Goal: Information Seeking & Learning: Learn about a topic

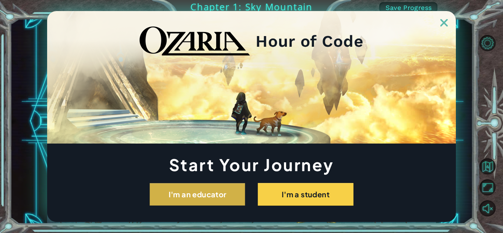
click at [243, 193] on button "I'm an educator" at bounding box center [198, 194] width 96 height 23
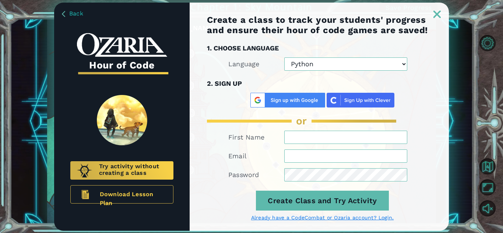
click at [365, 67] on select "Python JavaScript" at bounding box center [345, 63] width 123 height 13
select select "JavaScript"
click at [284, 57] on select "Python JavaScript" at bounding box center [345, 63] width 123 height 13
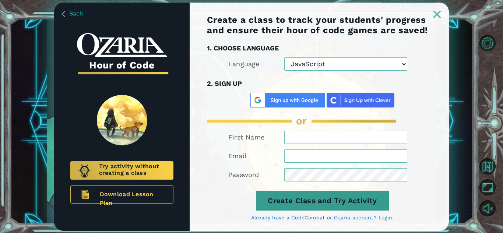
click at [314, 199] on button "Create Class and Try Activity" at bounding box center [322, 201] width 133 height 20
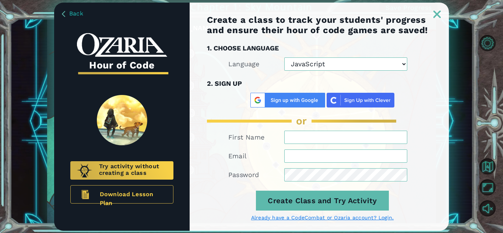
click at [434, 11] on img at bounding box center [437, 14] width 7 height 7
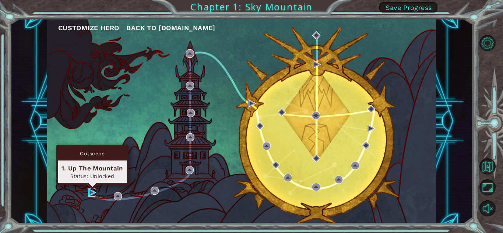
click at [91, 193] on img at bounding box center [92, 193] width 8 height 8
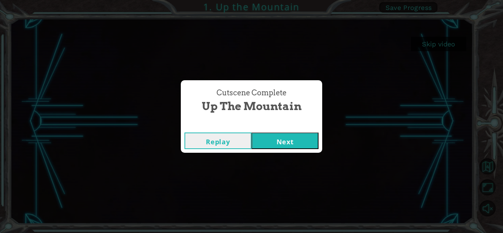
click at [276, 140] on button "Next" at bounding box center [285, 141] width 67 height 17
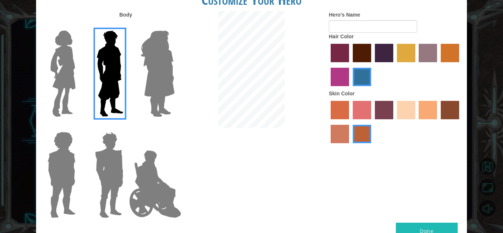
click at [146, 95] on img at bounding box center [157, 74] width 40 height 92
click at [174, 26] on input "Hero Amethyst" at bounding box center [174, 26] width 0 height 0
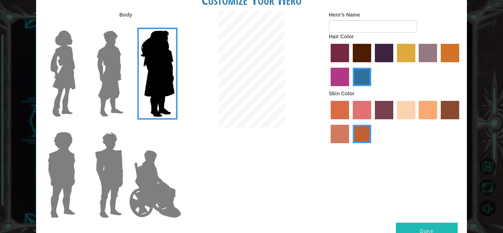
click at [68, 82] on img at bounding box center [63, 74] width 31 height 92
click at [78, 26] on input "Hero Connie" at bounding box center [78, 26] width 0 height 0
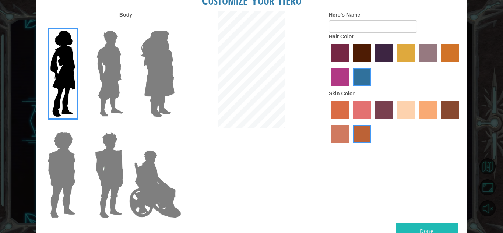
click at [160, 176] on img at bounding box center [155, 184] width 58 height 74
click at [174, 127] on input "Hero Jamie" at bounding box center [174, 127] width 0 height 0
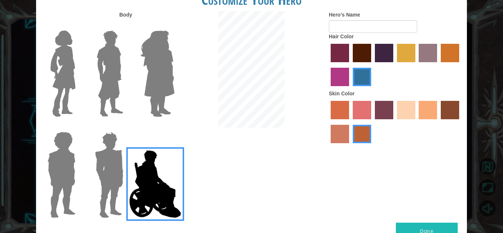
click at [111, 178] on img at bounding box center [109, 175] width 34 height 92
click at [126, 127] on input "Hero Garnet" at bounding box center [126, 127] width 0 height 0
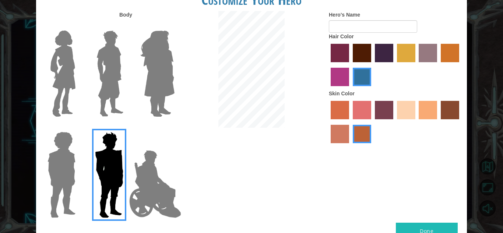
click at [41, 178] on div at bounding box center [60, 172] width 48 height 101
click at [113, 79] on img at bounding box center [110, 74] width 33 height 92
click at [126, 26] on input "Hero Lars" at bounding box center [126, 26] width 0 height 0
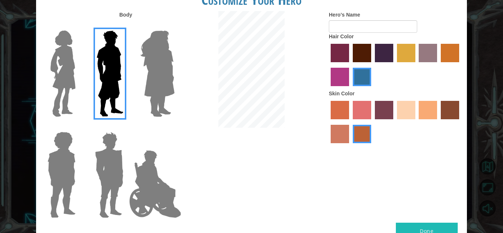
click at [403, 114] on label "sandy beach skin color" at bounding box center [406, 110] width 18 height 18
click at [395, 122] on input "sandy beach skin color" at bounding box center [395, 122] width 0 height 0
click at [342, 115] on label "sorbus skin color" at bounding box center [340, 110] width 18 height 18
click at [328, 122] on input "sorbus skin color" at bounding box center [328, 122] width 0 height 0
click at [406, 107] on label "sandy beach skin color" at bounding box center [406, 110] width 18 height 18
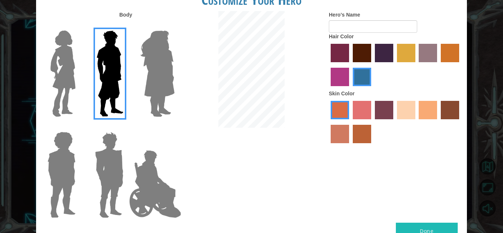
click at [395, 122] on input "sandy beach skin color" at bounding box center [395, 122] width 0 height 0
click at [420, 110] on label "tacao skin color" at bounding box center [428, 110] width 18 height 18
click at [417, 122] on input "tacao skin color" at bounding box center [417, 122] width 0 height 0
click at [414, 228] on button "Done" at bounding box center [427, 231] width 62 height 17
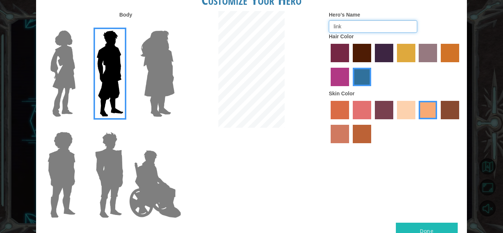
type input "link"
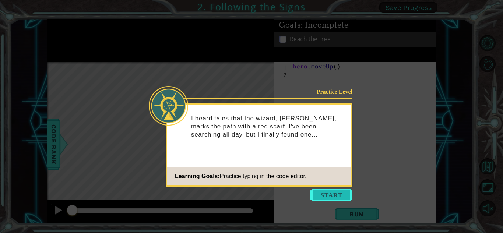
click at [333, 196] on button "Start" at bounding box center [332, 195] width 42 height 12
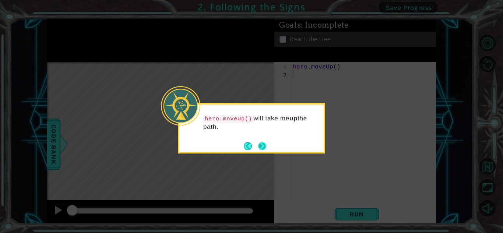
click at [264, 144] on button "Next" at bounding box center [262, 146] width 8 height 8
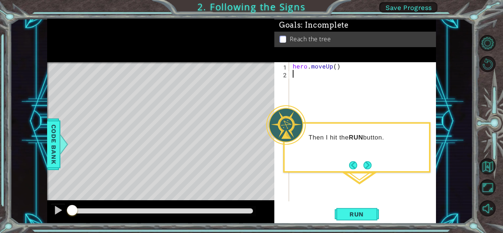
type textarea "h"
click at [358, 217] on span "Run" at bounding box center [356, 214] width 29 height 7
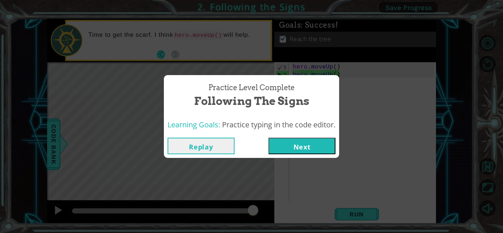
click at [304, 142] on button "Next" at bounding box center [302, 146] width 67 height 17
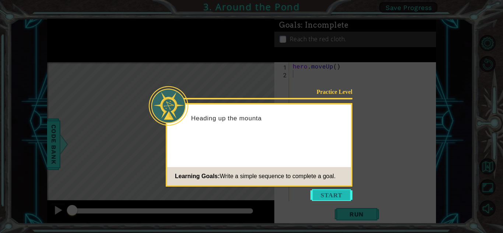
click at [340, 190] on button "Start" at bounding box center [332, 195] width 42 height 12
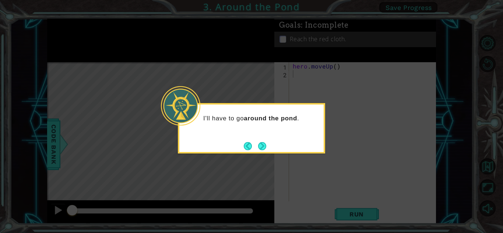
click at [268, 147] on div "I'll have to go around the pond ." at bounding box center [251, 128] width 147 height 50
click at [261, 147] on button "Next" at bounding box center [262, 146] width 8 height 8
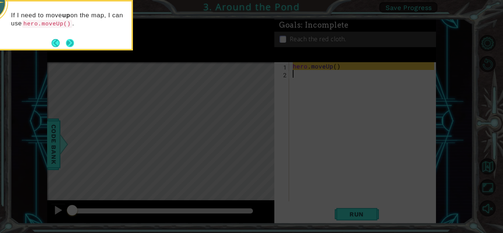
click at [72, 41] on button "Next" at bounding box center [70, 43] width 8 height 8
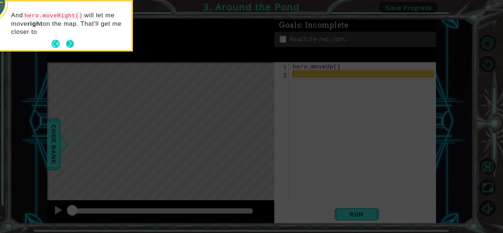
click at [73, 41] on button "Next" at bounding box center [70, 44] width 8 height 8
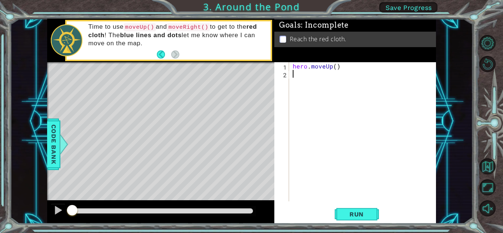
type textarea "h"
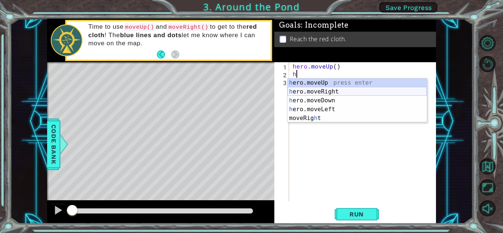
click at [340, 89] on div "h ero.moveUp press enter h ero.moveRight press enter h ero.moveDown press enter…" at bounding box center [357, 109] width 139 height 62
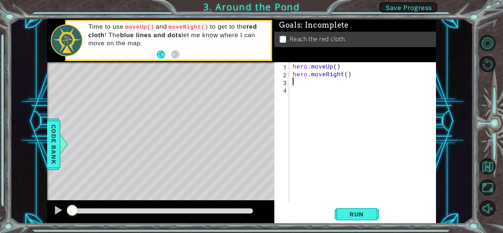
type textarea "h"
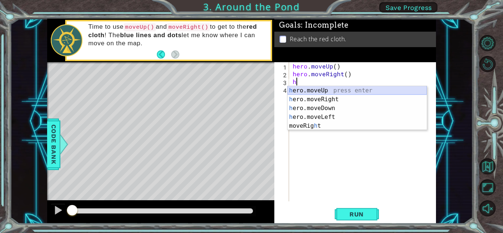
click at [348, 88] on div "h ero.moveUp press enter h ero.moveRight press enter h ero.moveDown press enter…" at bounding box center [357, 117] width 139 height 62
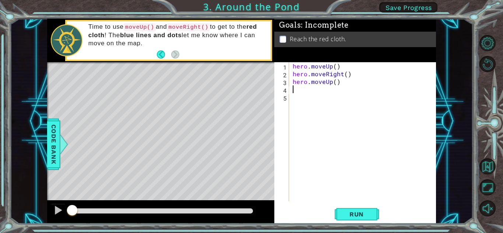
type textarea "h"
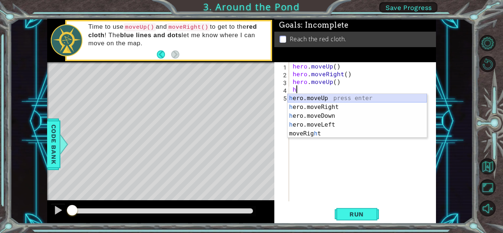
click at [331, 98] on div "h ero.moveUp press enter h ero.moveRight press enter h ero.moveDown press enter…" at bounding box center [357, 125] width 139 height 62
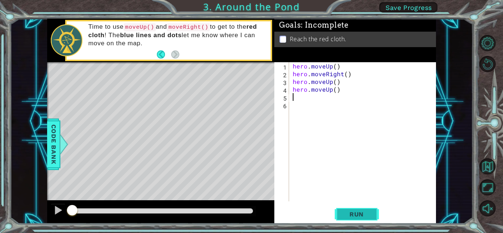
click at [358, 219] on button "Run" at bounding box center [357, 214] width 44 height 16
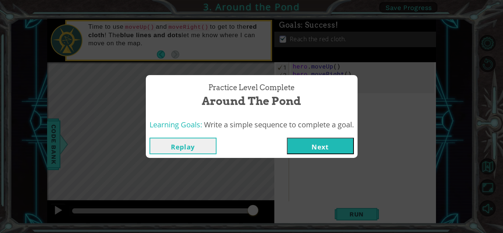
click at [315, 150] on button "Next" at bounding box center [320, 146] width 67 height 17
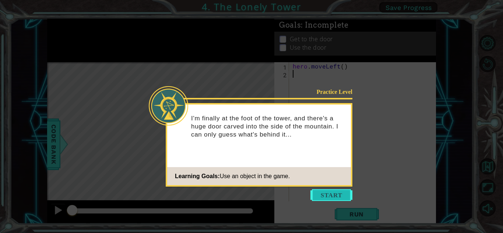
click at [329, 195] on button "Start" at bounding box center [332, 195] width 42 height 12
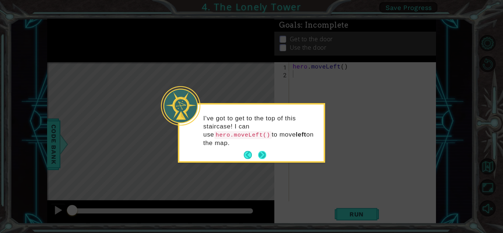
click at [260, 152] on button "Next" at bounding box center [262, 155] width 8 height 8
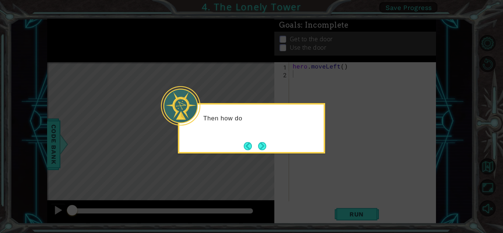
click at [260, 150] on button "Next" at bounding box center [262, 146] width 8 height 8
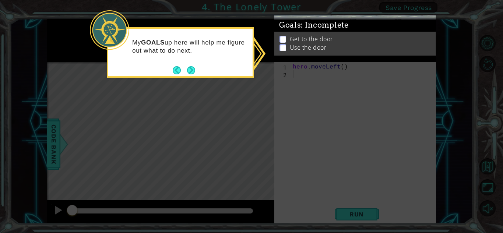
click at [187, 60] on div "My GOALS up here will help me figure out what to do next." at bounding box center [180, 50] width 144 height 37
click at [189, 64] on div "My GOALS up here will help me figure out what to do next." at bounding box center [180, 50] width 144 height 37
click at [193, 68] on button "Next" at bounding box center [191, 70] width 8 height 8
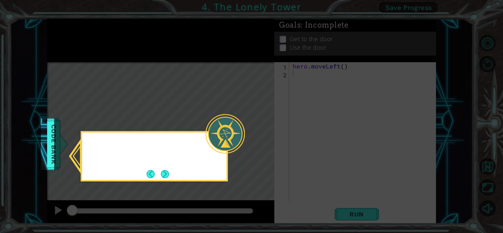
click at [192, 67] on icon at bounding box center [251, 116] width 503 height 233
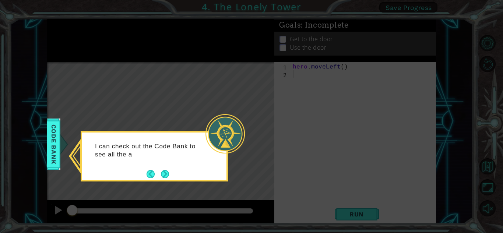
click at [163, 179] on footer at bounding box center [158, 174] width 22 height 11
click at [164, 174] on button "Next" at bounding box center [165, 174] width 8 height 8
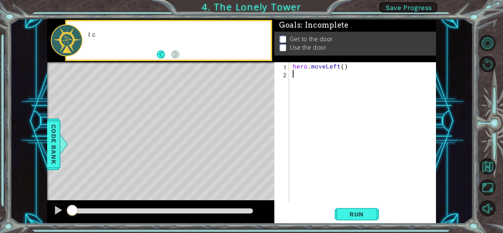
click at [46, 137] on div "1 ההההההההההההההההההההההההההההההההההההההההההההההההההההההההההההההההההההההההההההה…" at bounding box center [241, 121] width 463 height 205
click at [52, 139] on span "Code Bank" at bounding box center [54, 144] width 12 height 45
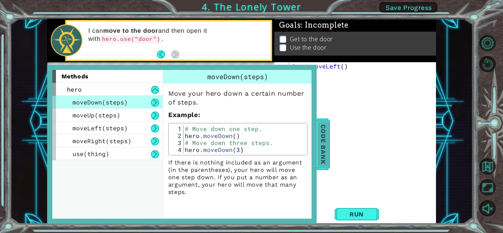
click at [328, 141] on span "Code Bank" at bounding box center [324, 144] width 12 height 45
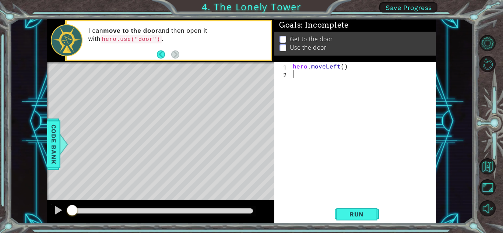
click at [299, 77] on div "hero . moveLeft ( )" at bounding box center [364, 139] width 147 height 155
type textarea "h"
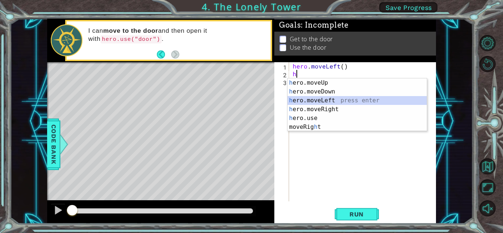
click at [320, 102] on div "h ero.moveUp press enter h ero.moveDown press enter h ero.moveLeft press enter …" at bounding box center [357, 113] width 139 height 71
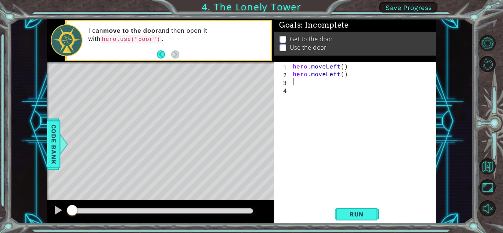
type textarea "h"
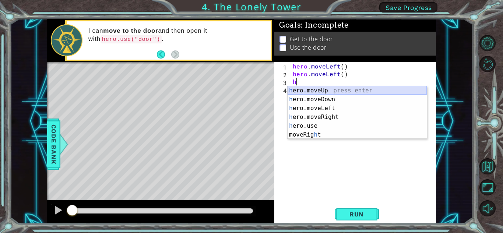
click at [325, 89] on div "h ero.moveUp press enter h ero.moveDown press enter h ero.moveLeft press enter …" at bounding box center [357, 121] width 139 height 71
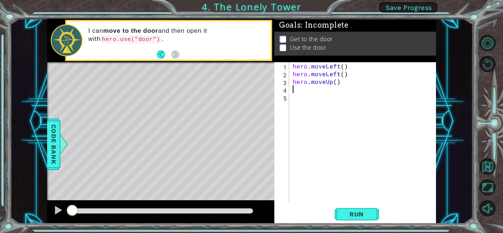
type textarea "h"
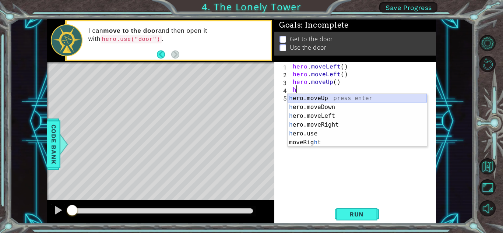
click at [317, 99] on div "h ero.moveUp press enter h ero.moveDown press enter h ero.moveLeft press enter …" at bounding box center [357, 129] width 139 height 71
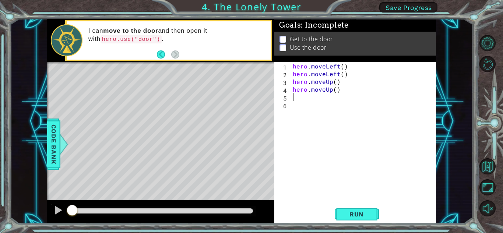
type textarea "h"
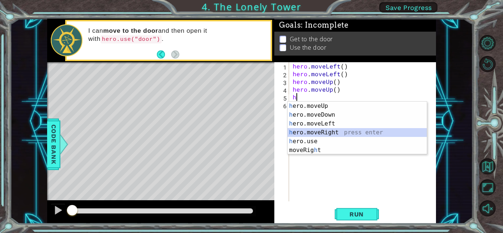
click at [311, 132] on div "h ero.moveUp press enter h ero.moveDown press enter h ero.moveLeft press enter …" at bounding box center [357, 137] width 139 height 71
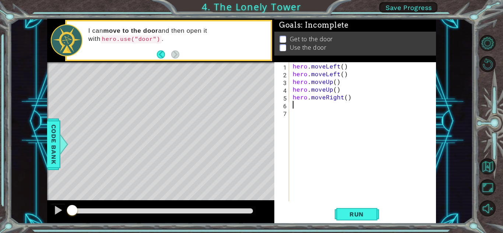
type textarea "h"
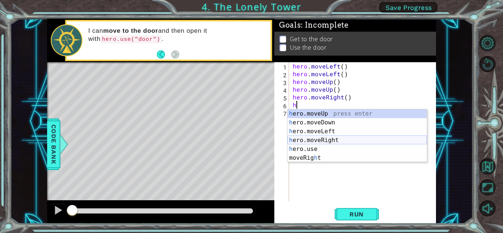
click at [310, 139] on div "h ero.moveUp press enter h ero.moveDown press enter h ero.moveLeft press enter …" at bounding box center [357, 144] width 139 height 71
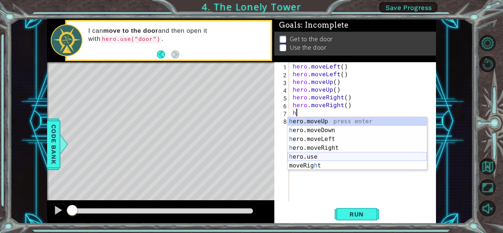
click at [313, 154] on div "h ero.moveUp press enter h ero.moveDown press enter h ero.moveLeft press enter …" at bounding box center [357, 152] width 139 height 71
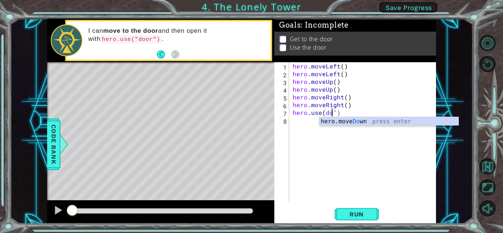
scroll to position [0, 3]
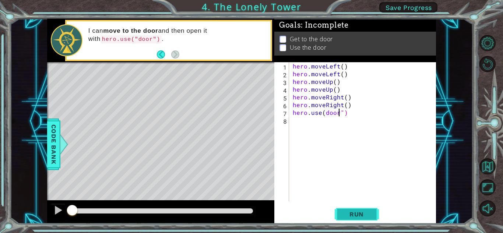
click at [359, 219] on button "Run" at bounding box center [357, 214] width 44 height 16
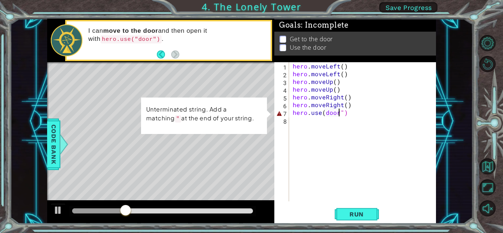
click at [320, 112] on div "hero . moveLeft ( ) hero . moveLeft ( ) hero . moveUp ( ) hero . moveUp ( ) her…" at bounding box center [364, 139] width 147 height 155
click at [326, 113] on div "hero . moveLeft ( ) hero . moveLeft ( ) hero . moveUp ( ) hero . moveUp ( ) her…" at bounding box center [364, 139] width 147 height 155
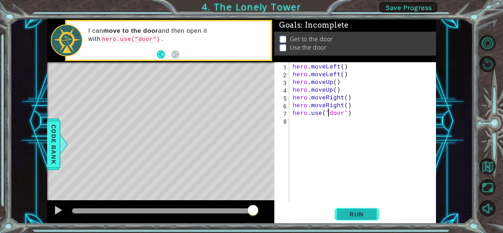
type textarea "hero.use("door")"
click at [347, 219] on button "Run" at bounding box center [357, 214] width 44 height 16
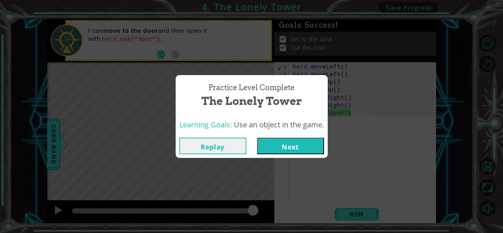
click at [302, 147] on button "Next" at bounding box center [290, 146] width 67 height 17
